Goal: Communication & Community: Answer question/provide support

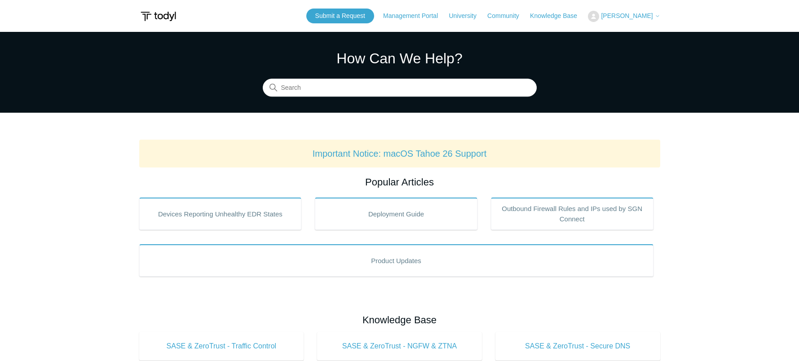
click at [624, 16] on span "[PERSON_NAME]" at bounding box center [627, 15] width 52 height 7
click at [628, 34] on link "My Support Requests" at bounding box center [632, 35] width 88 height 16
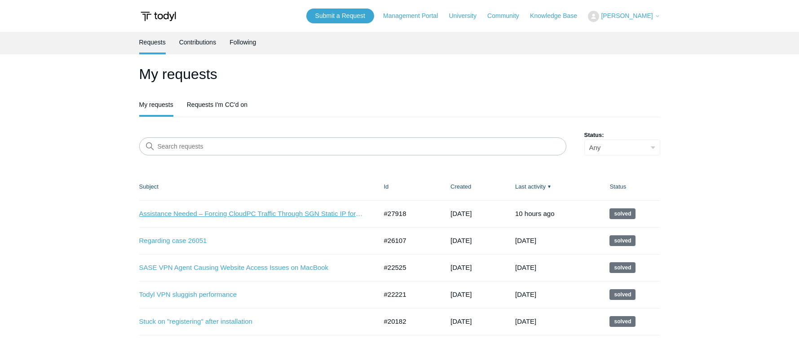
click at [323, 212] on link "Assistance Needed – Forcing CloudPC Traffic Through SGN Static IP for ScreenCon…" at bounding box center [251, 214] width 224 height 10
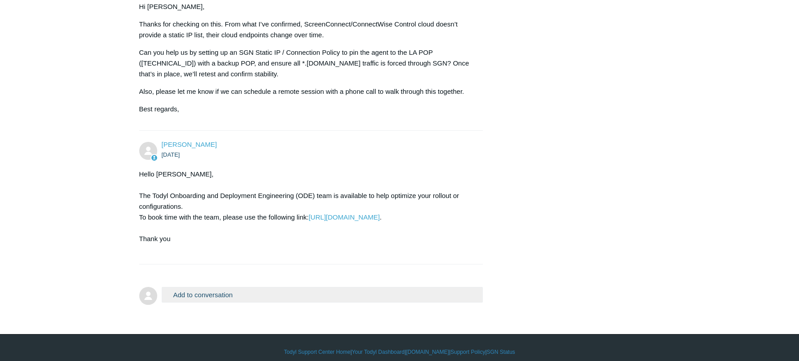
scroll to position [727, 0]
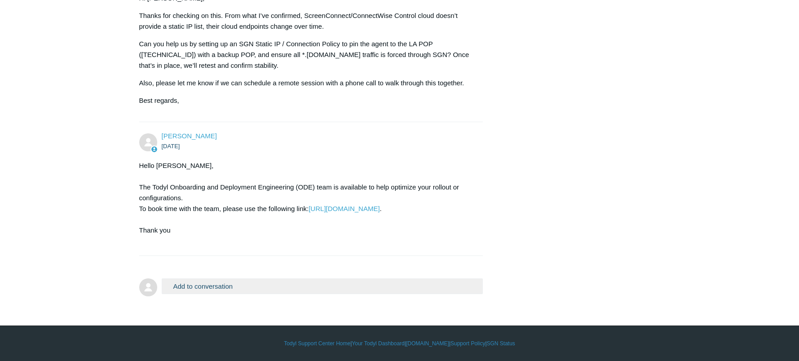
click at [227, 287] on button "Add to conversation" at bounding box center [322, 286] width 321 height 16
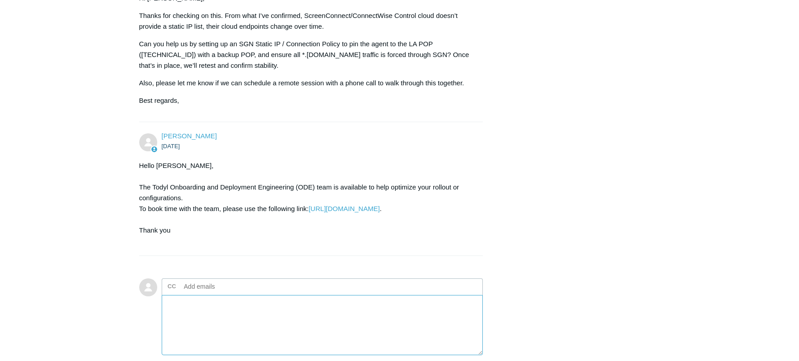
click at [257, 318] on textarea "Add your reply" at bounding box center [322, 325] width 321 height 61
type textarea "M"
click at [218, 313] on textarea "Our tech lead is taking over this case and will be using" at bounding box center [322, 325] width 321 height 61
click at [332, 303] on textarea "Our tech lead is taking over this case and will be using" at bounding box center [322, 325] width 321 height 61
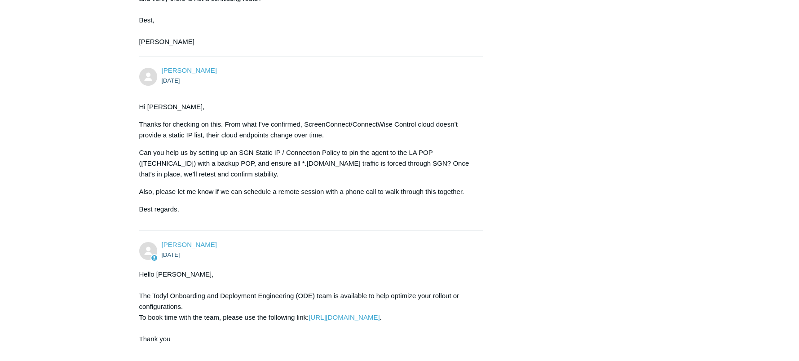
scroll to position [843, 0]
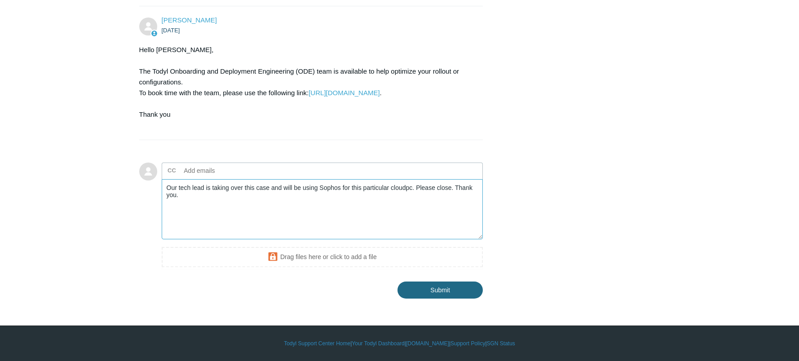
type textarea "Our tech lead is taking over this case and will be using Sophos for this partic…"
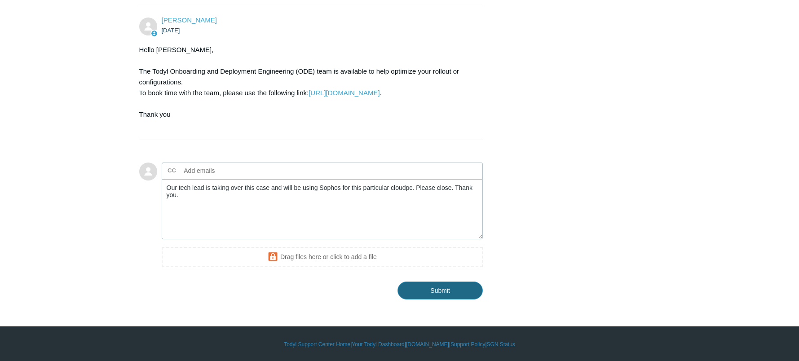
click at [457, 287] on input "Submit" at bounding box center [439, 290] width 85 height 18
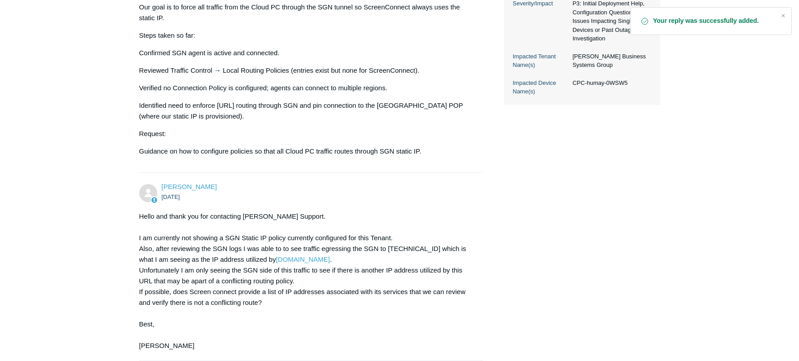
scroll to position [135, 0]
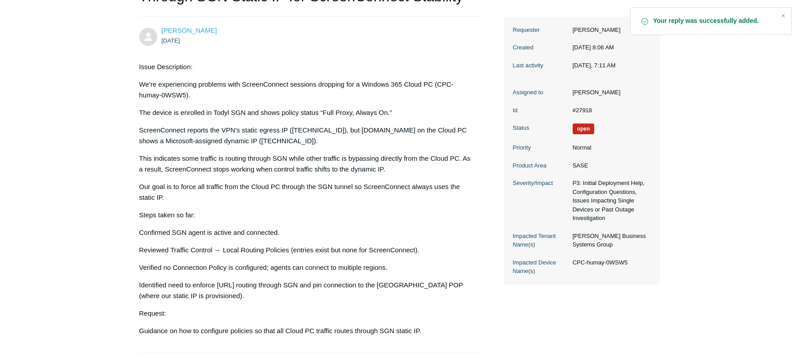
click at [586, 134] on span "Open" at bounding box center [583, 128] width 22 height 11
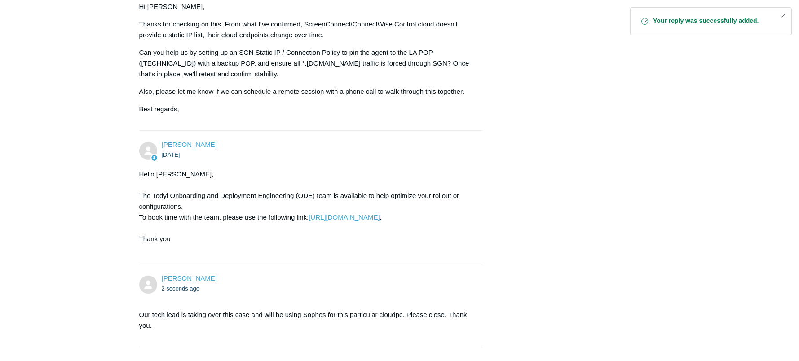
scroll to position [827, 0]
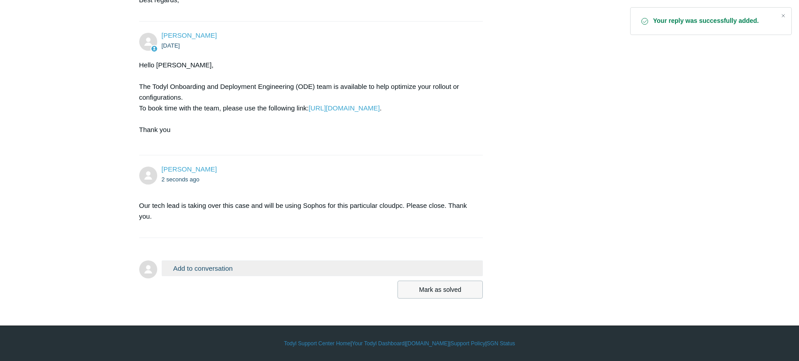
click at [439, 286] on button "Mark as solved" at bounding box center [439, 290] width 85 height 18
